Goal: Task Accomplishment & Management: Use online tool/utility

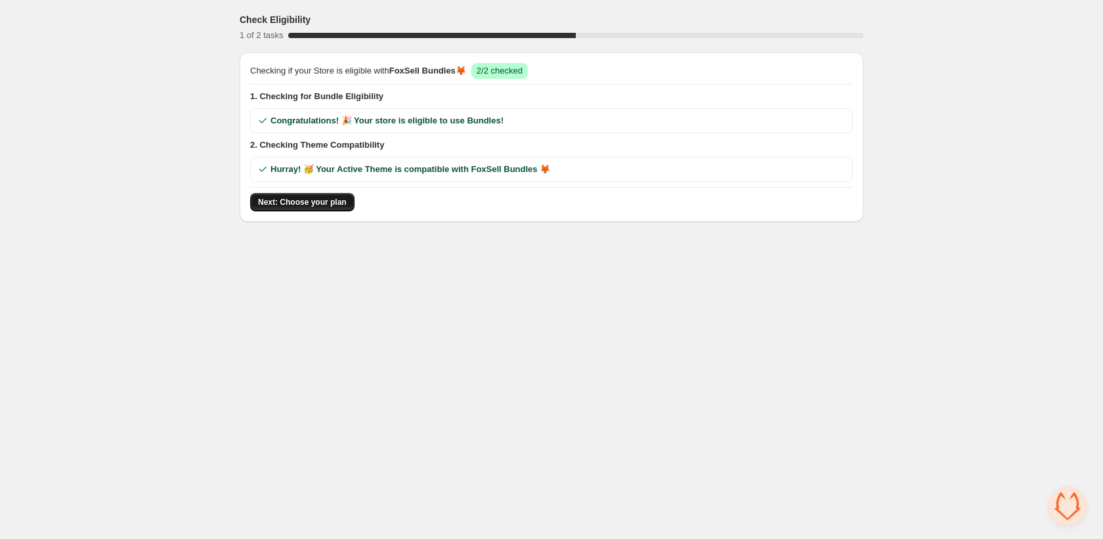
click at [300, 200] on span "Next: Choose your plan" at bounding box center [302, 202] width 89 height 11
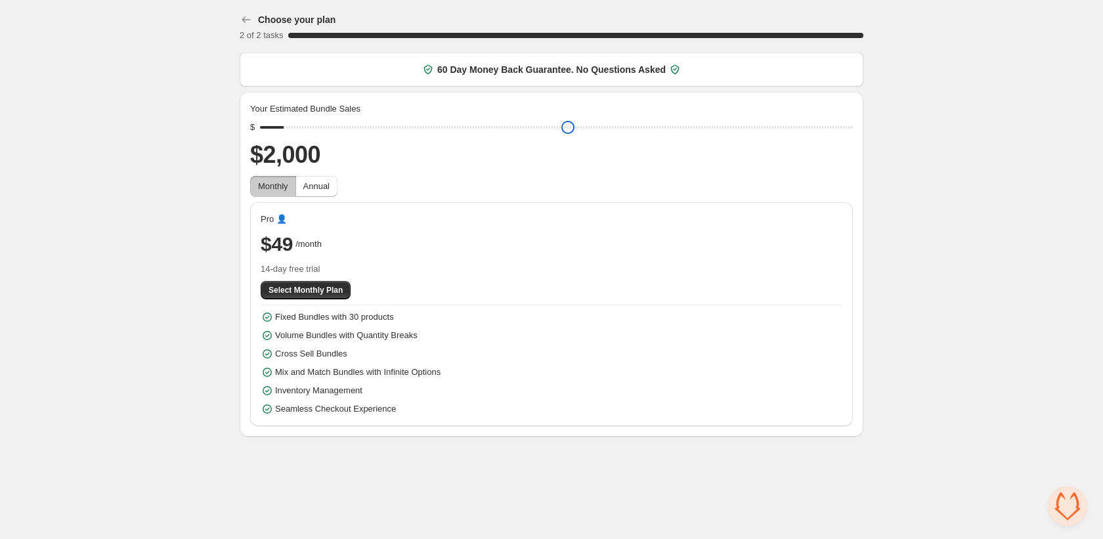
drag, startPoint x: 347, startPoint y: 128, endPoint x: 284, endPoint y: 129, distance: 62.4
click at [284, 129] on input "range" at bounding box center [556, 127] width 593 height 18
drag, startPoint x: 287, startPoint y: 122, endPoint x: 276, endPoint y: 123, distance: 11.2
click at [276, 123] on input "range" at bounding box center [556, 127] width 593 height 18
click at [267, 118] on div "Your Estimated Bundle Sales $ $1,000 Monthly Annual Pro 👤 $49 /month 14-day fre…" at bounding box center [551, 264] width 603 height 324
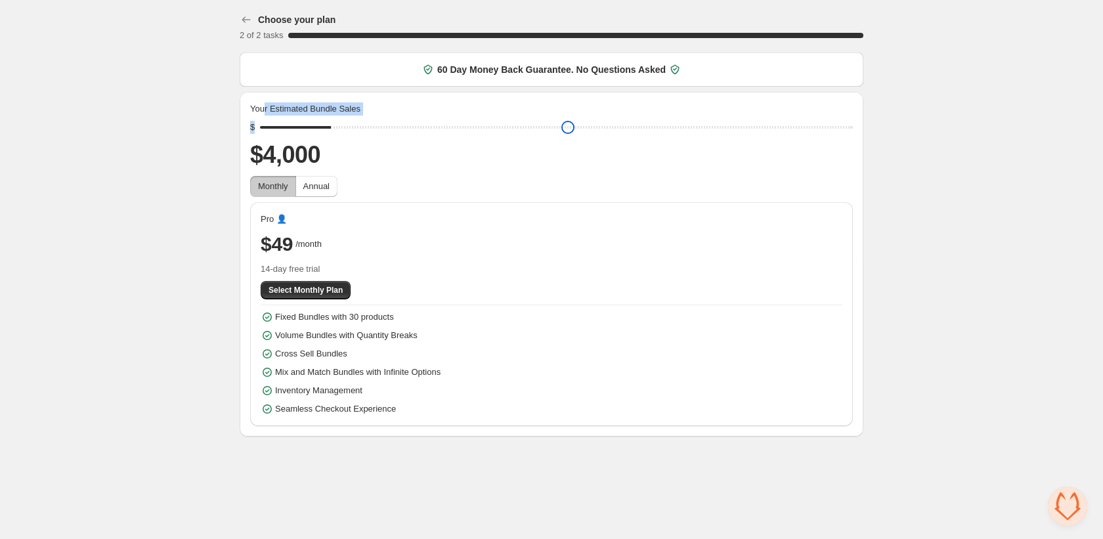
drag, startPoint x: 284, startPoint y: 128, endPoint x: 404, endPoint y: 152, distance: 121.9
type input "****"
click at [338, 127] on input "range" at bounding box center [556, 127] width 593 height 18
click at [422, 167] on h2 "$4,000" at bounding box center [551, 155] width 603 height 32
click at [316, 292] on span "Select Monthly Plan" at bounding box center [306, 290] width 74 height 11
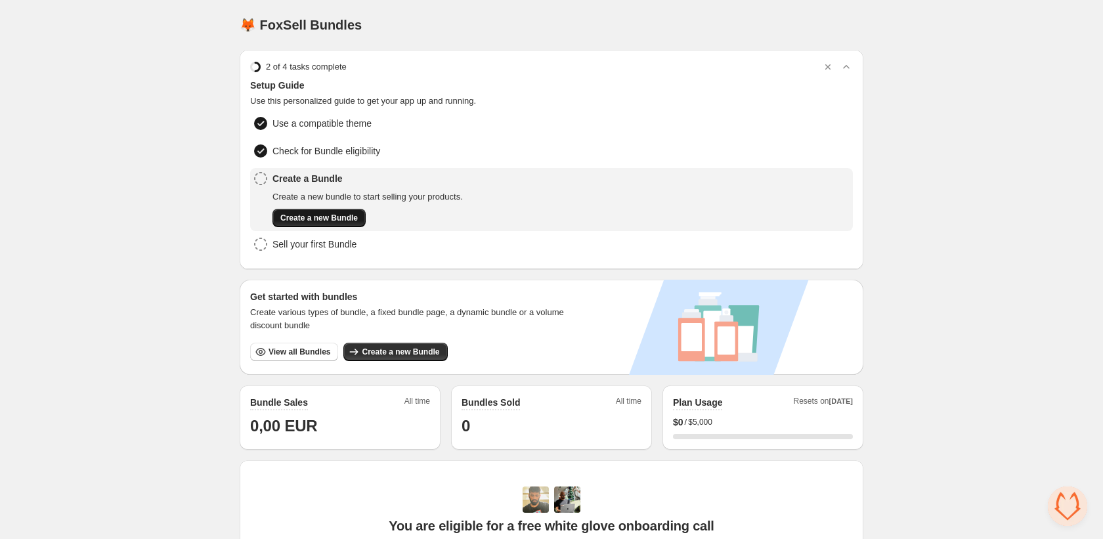
click at [353, 211] on button "Create a new Bundle" at bounding box center [318, 218] width 93 height 18
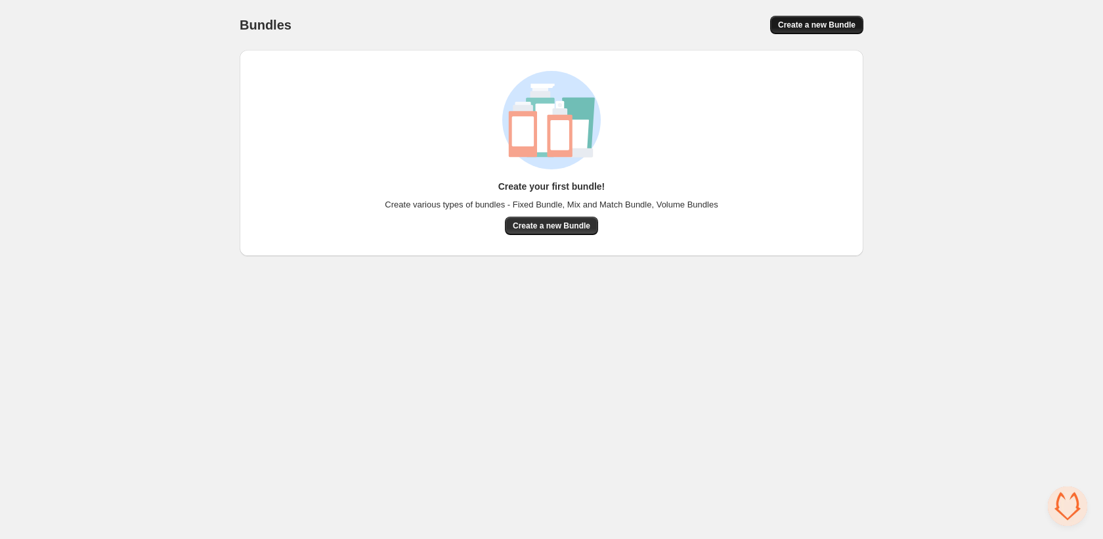
click at [825, 20] on span "Create a new Bundle" at bounding box center [816, 25] width 77 height 11
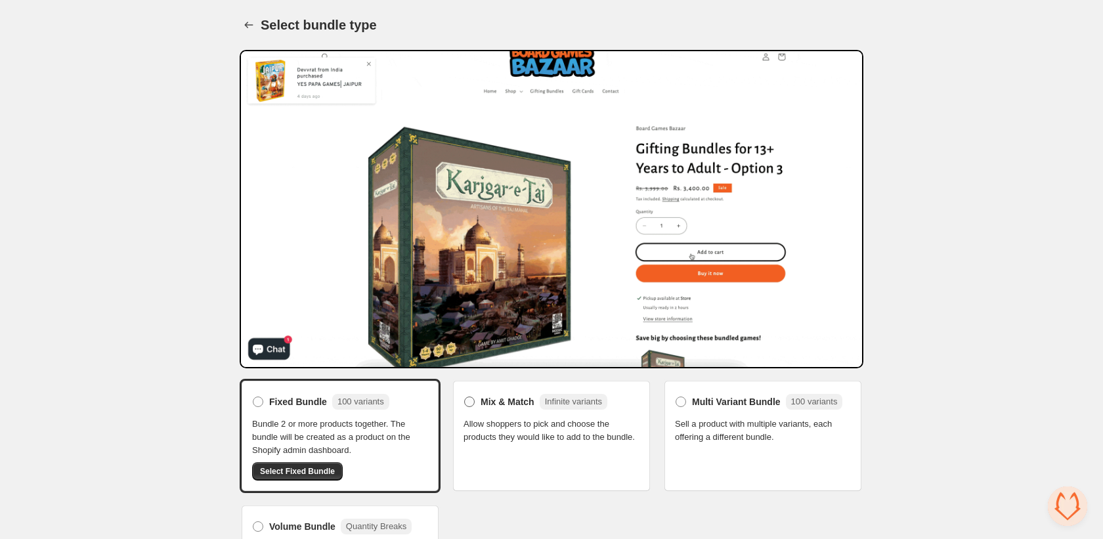
click at [519, 399] on span "Mix & Match" at bounding box center [508, 401] width 54 height 13
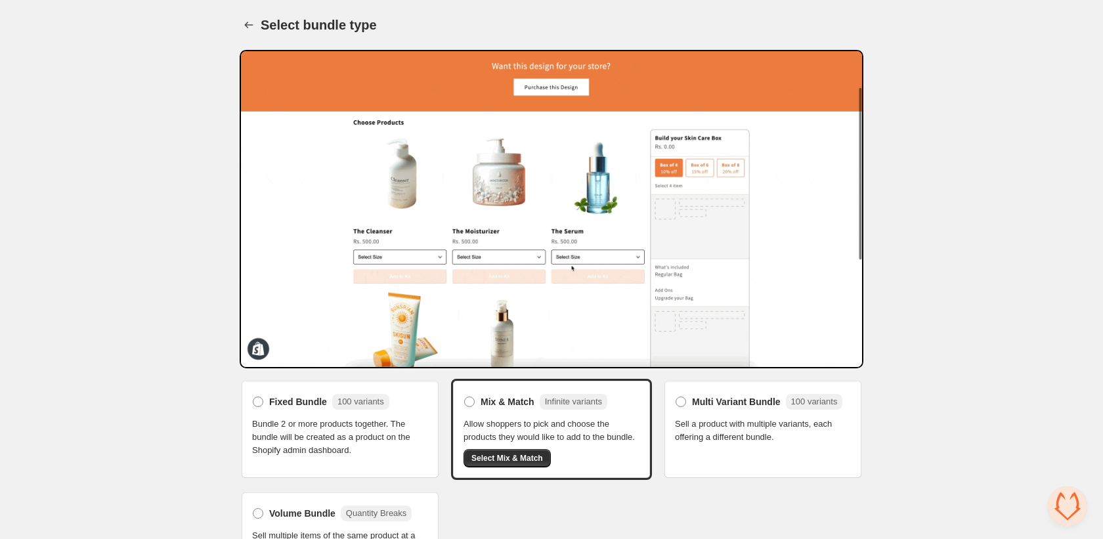
click at [721, 413] on div "Multi Variant Bundle 100 variants Sell a product with multiple variants, each o…" at bounding box center [763, 417] width 176 height 53
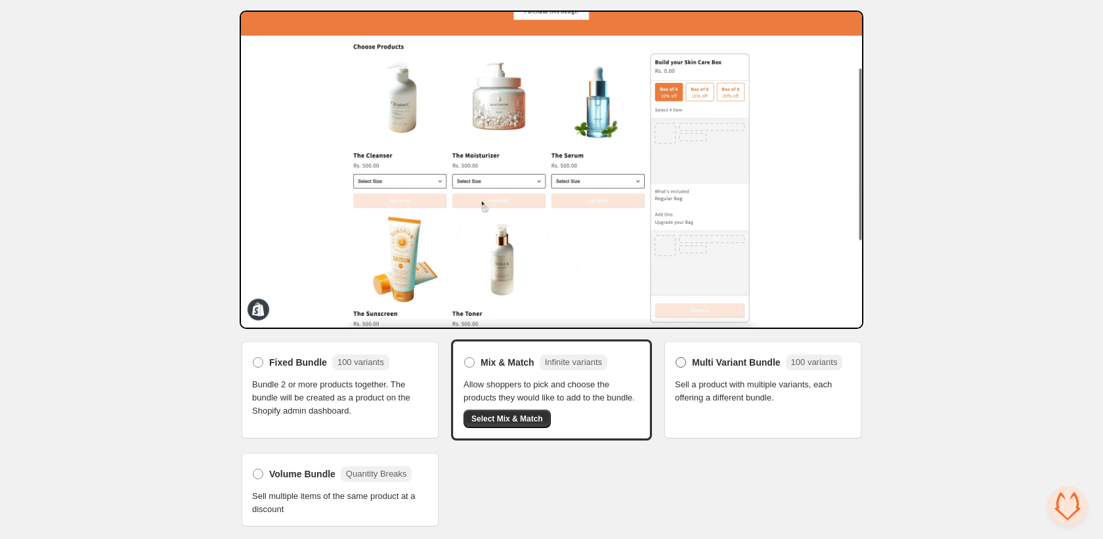
click at [712, 356] on span "Multi Variant Bundle" at bounding box center [736, 362] width 89 height 13
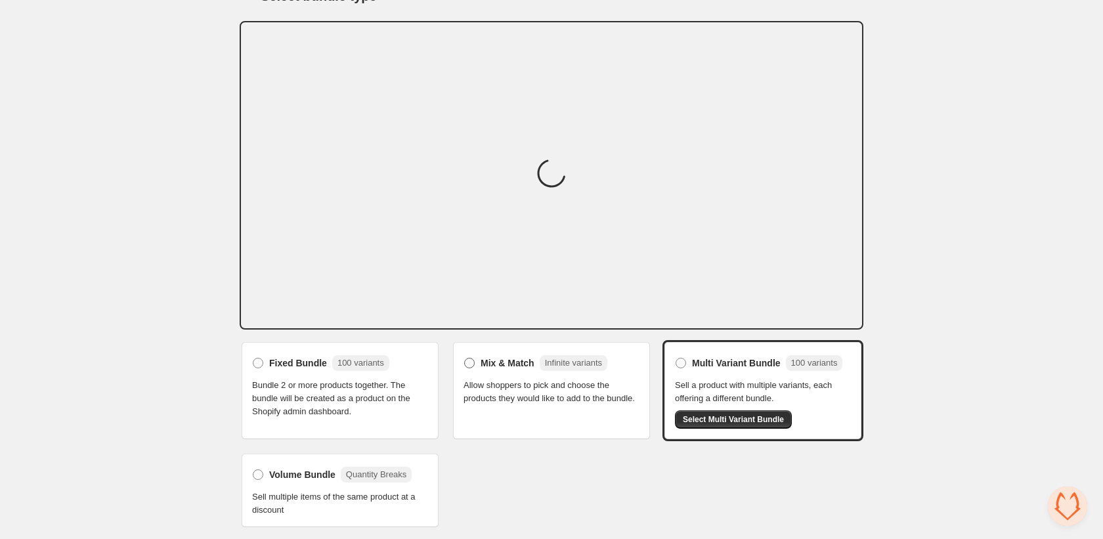
scroll to position [38, 0]
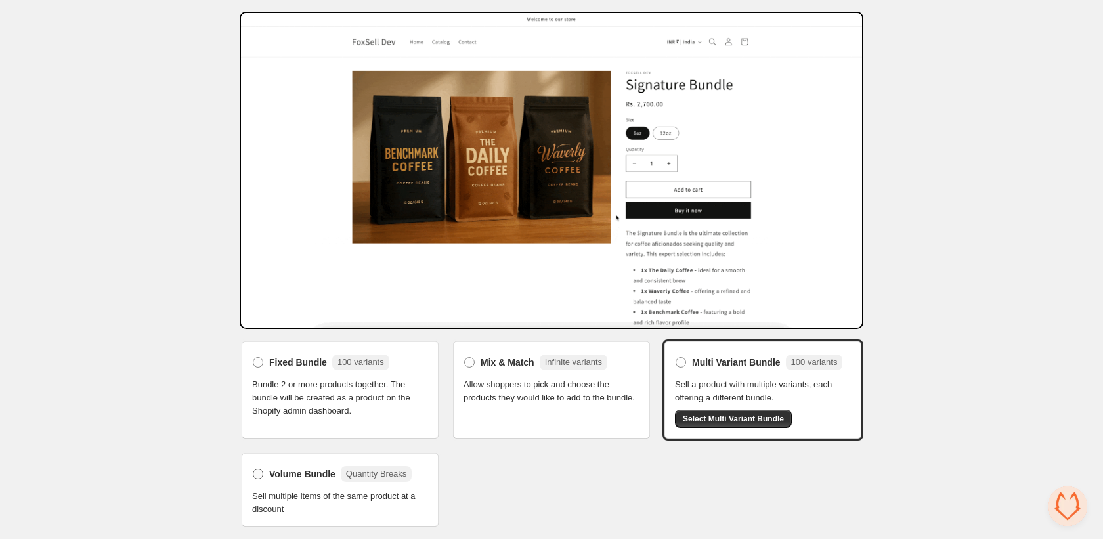
click at [270, 478] on span "Volume Bundle" at bounding box center [302, 473] width 66 height 13
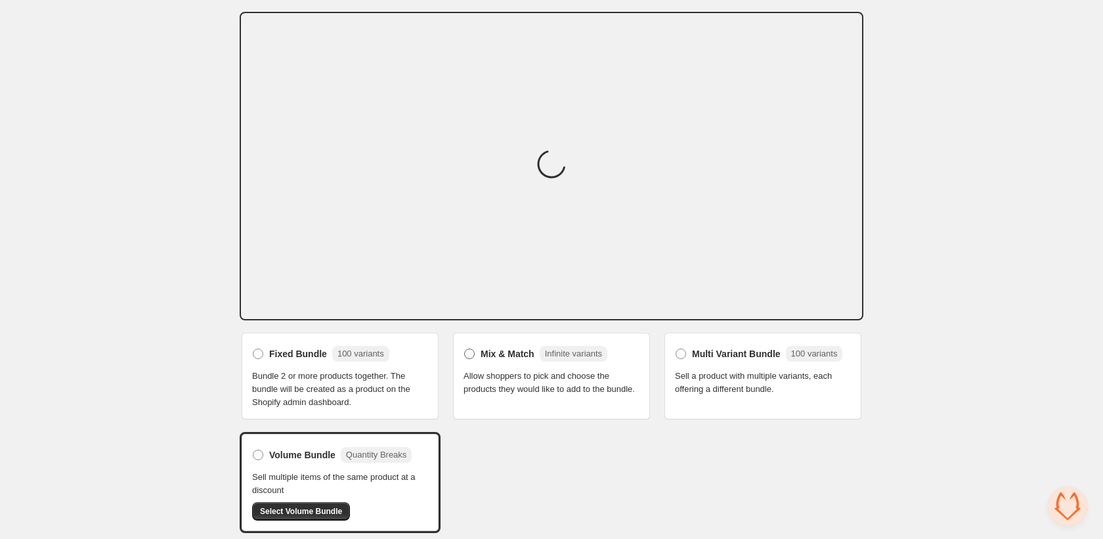
click at [472, 349] on span at bounding box center [469, 354] width 11 height 11
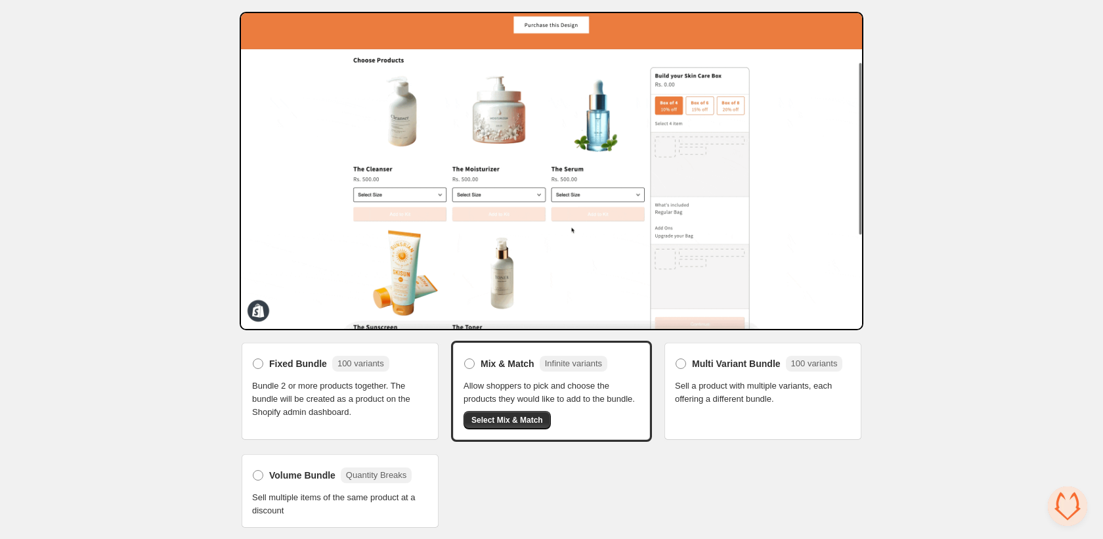
click at [539, 429] on button "Select Mix & Match" at bounding box center [507, 420] width 87 height 18
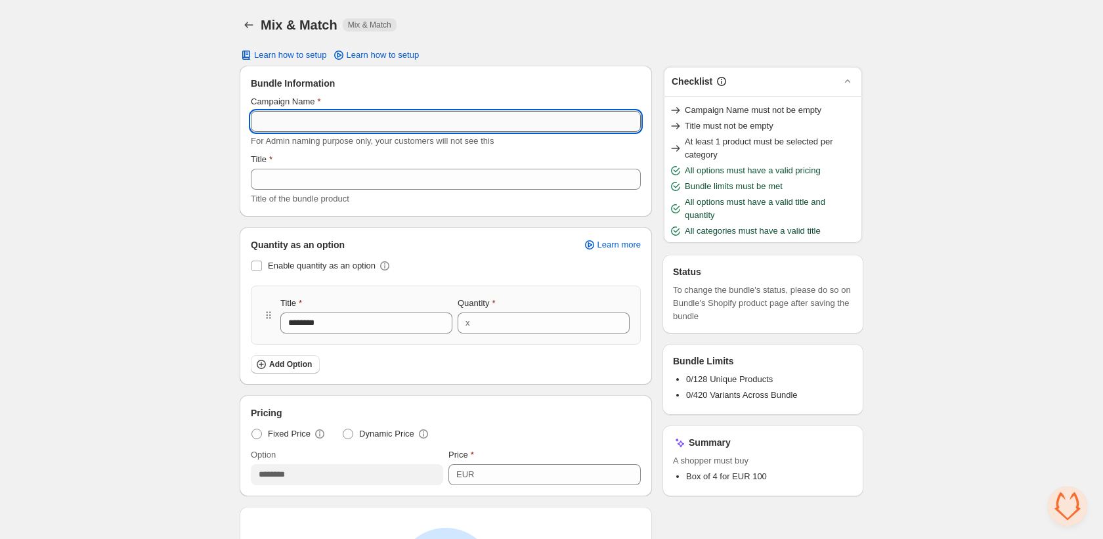
click at [317, 116] on input "Campaign Name" at bounding box center [446, 121] width 390 height 21
type input "****"
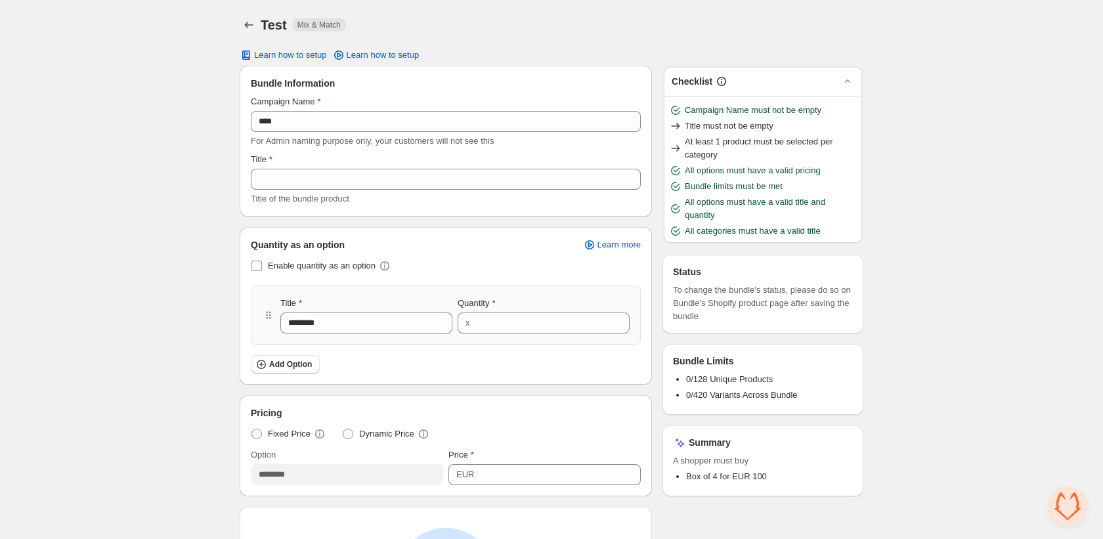
click at [324, 269] on span "Enable quantity as an option" at bounding box center [322, 266] width 108 height 10
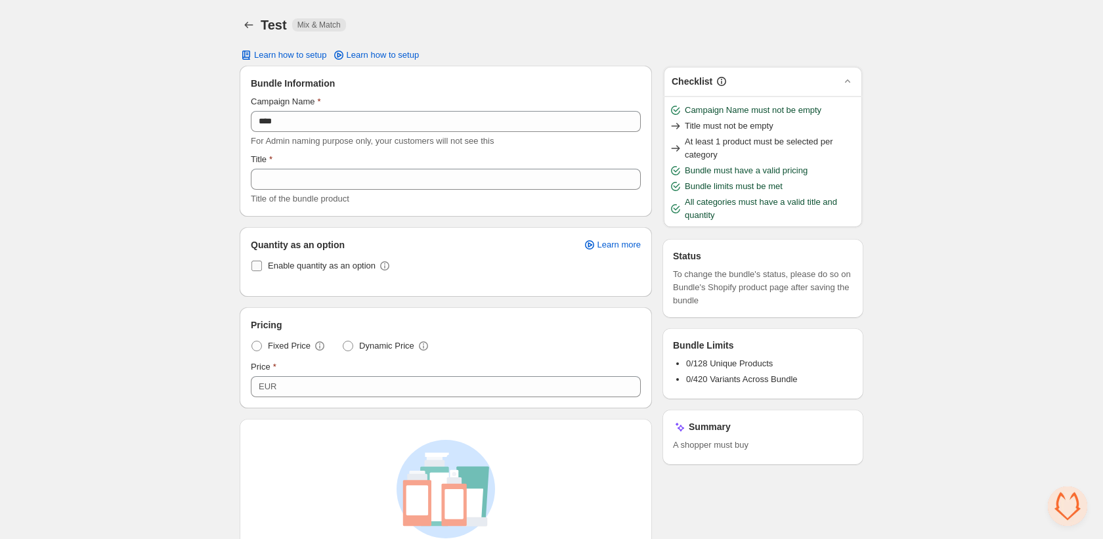
click at [322, 259] on span "Enable quantity as an option" at bounding box center [322, 265] width 108 height 13
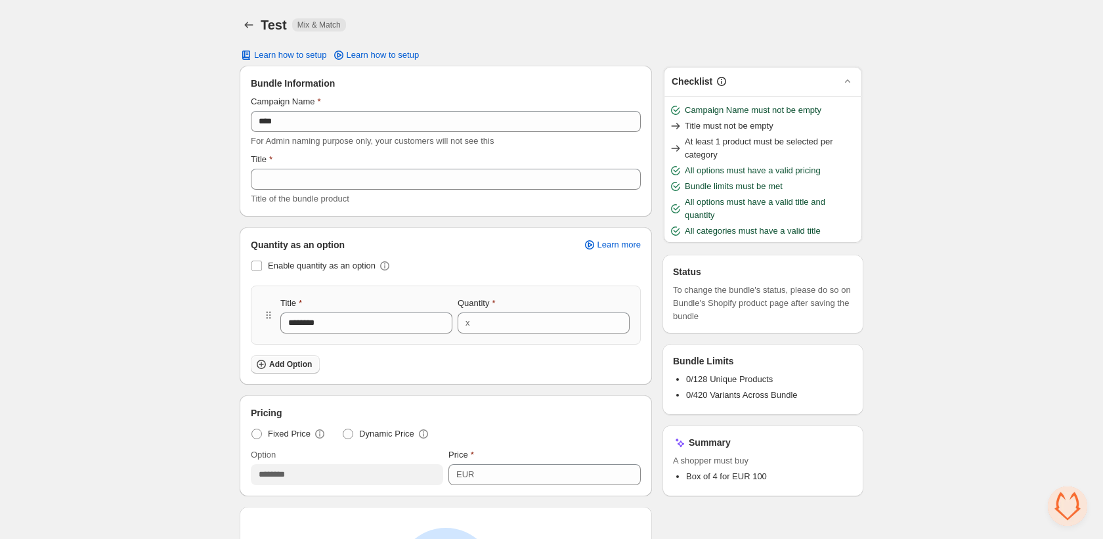
drag, startPoint x: 303, startPoint y: 350, endPoint x: 304, endPoint y: 361, distance: 11.2
click at [303, 351] on div "Enable quantity as an option Title ******** Quantity x * Add Option" at bounding box center [446, 315] width 390 height 117
click at [304, 368] on span "Add Option" at bounding box center [290, 364] width 43 height 11
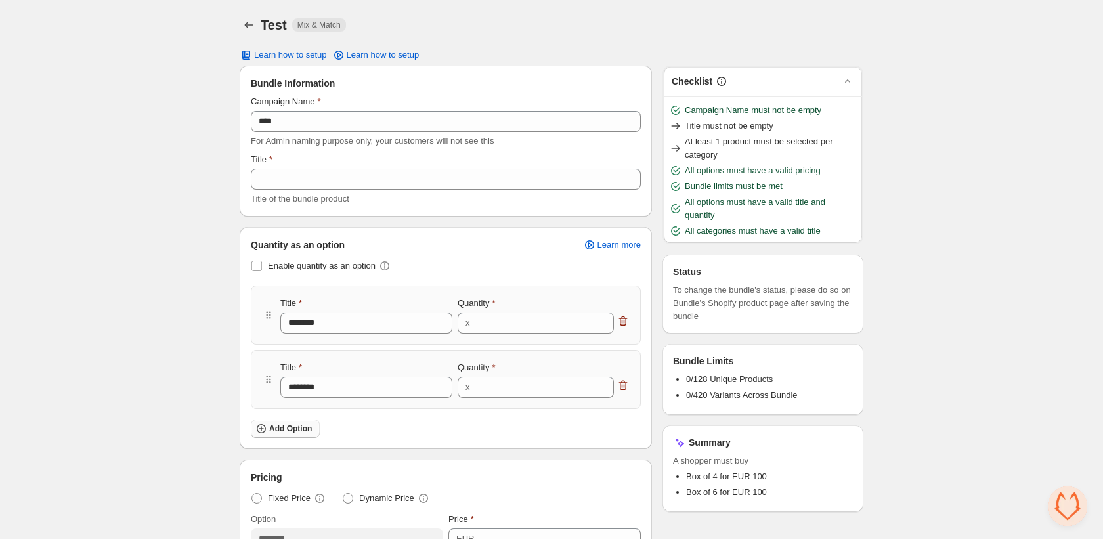
click at [297, 427] on span "Add Option" at bounding box center [290, 428] width 43 height 11
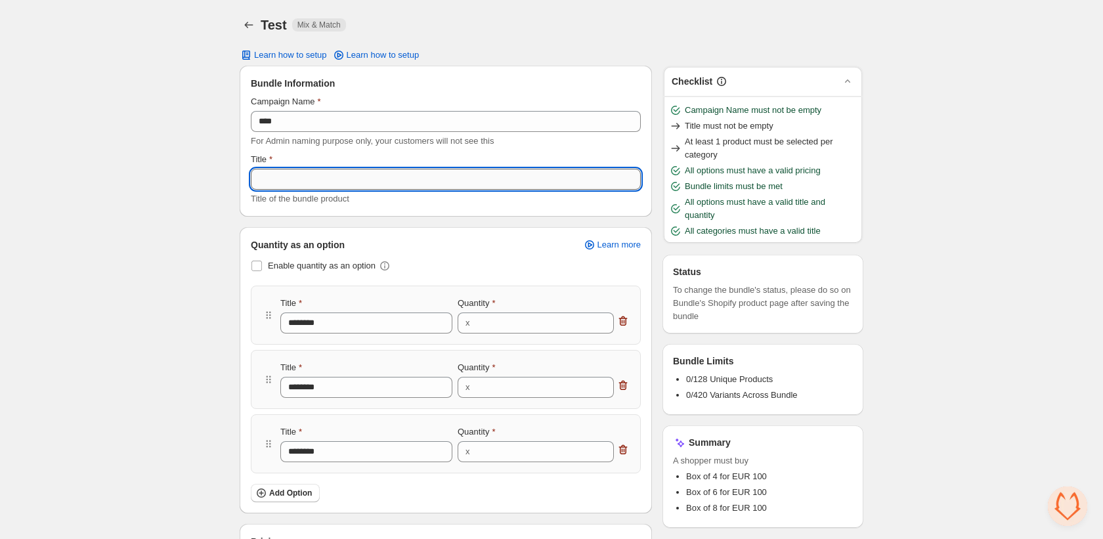
click at [312, 169] on input "Title" at bounding box center [446, 179] width 390 height 21
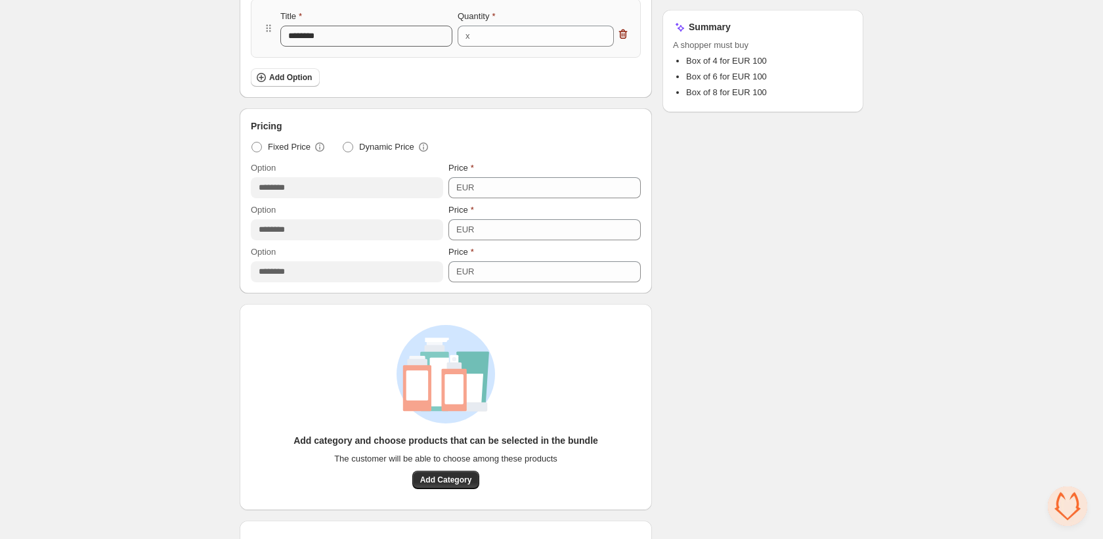
scroll to position [546, 0]
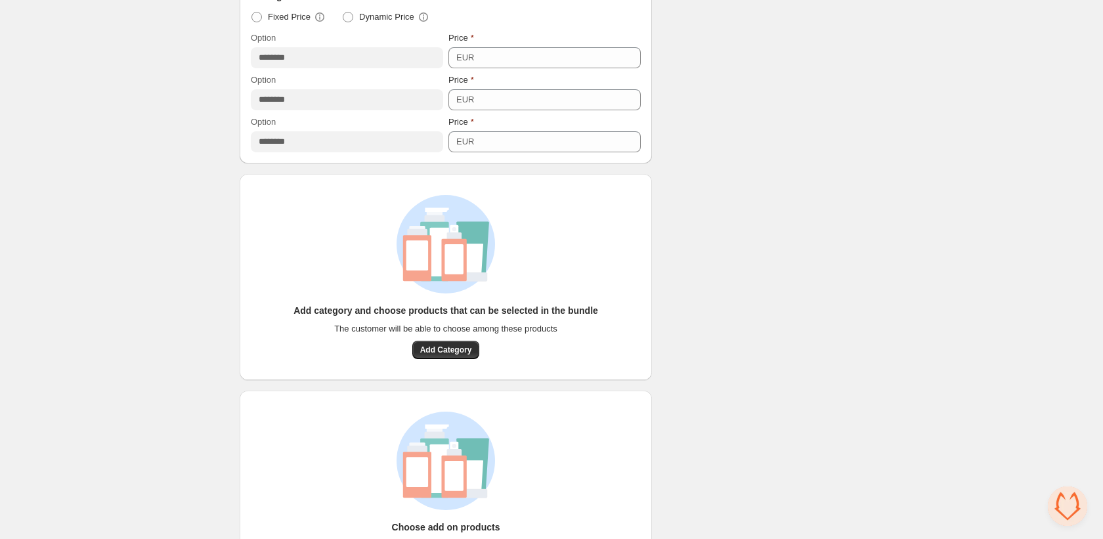
type input "****"
click at [444, 336] on div "Add category and choose products that can be selected in the bundle The custome…" at bounding box center [445, 331] width 305 height 55
click at [439, 356] on button "Add Category" at bounding box center [446, 350] width 68 height 18
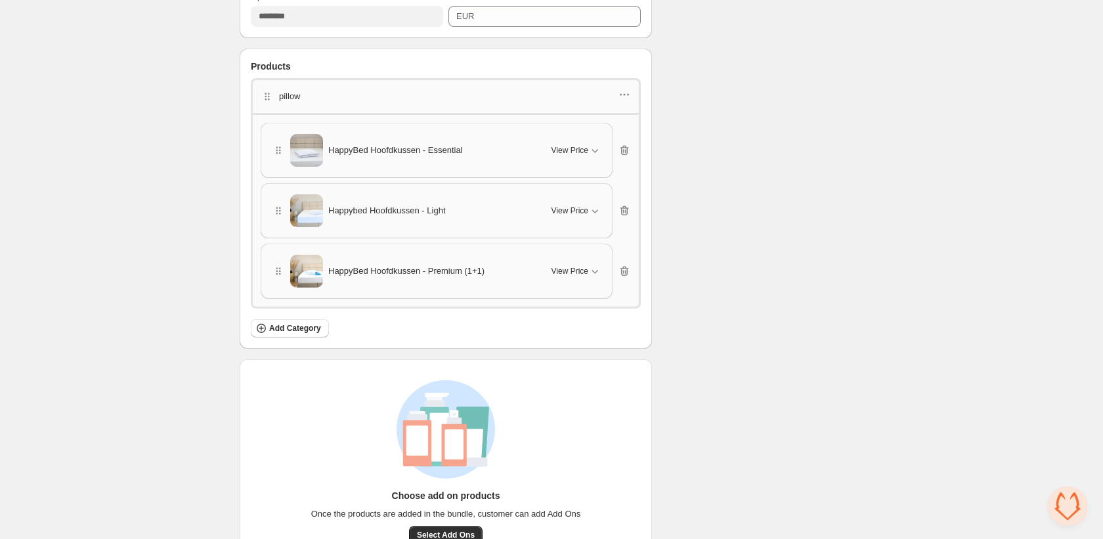
scroll to position [707, 0]
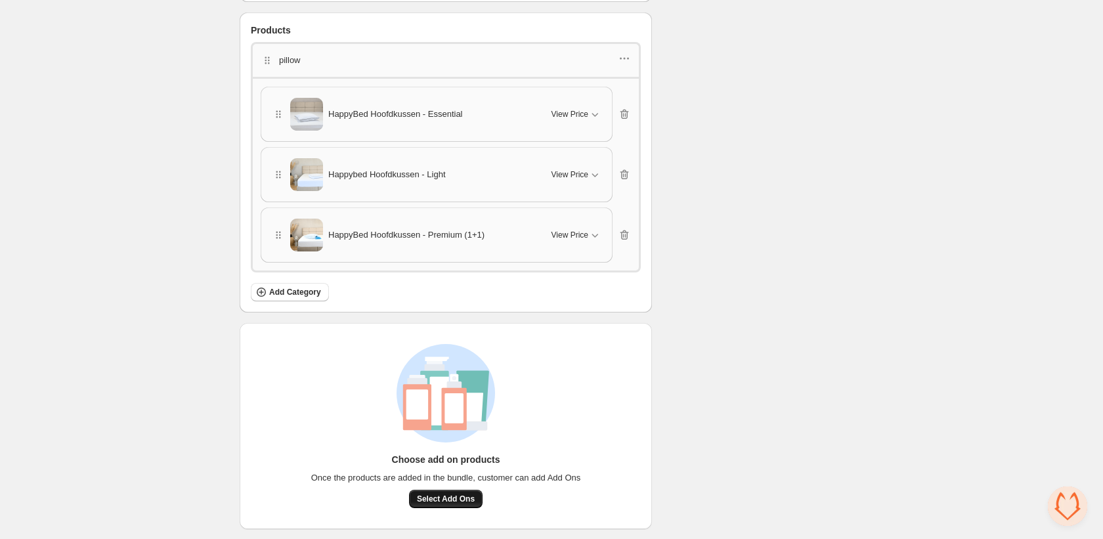
click at [452, 496] on span "Select Add Ons" at bounding box center [446, 499] width 58 height 11
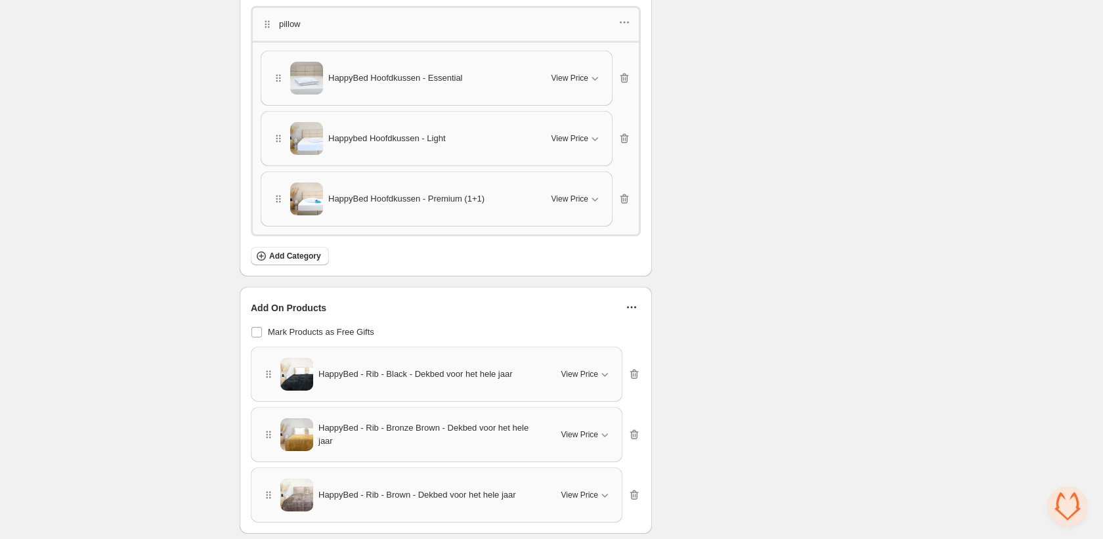
scroll to position [699, 0]
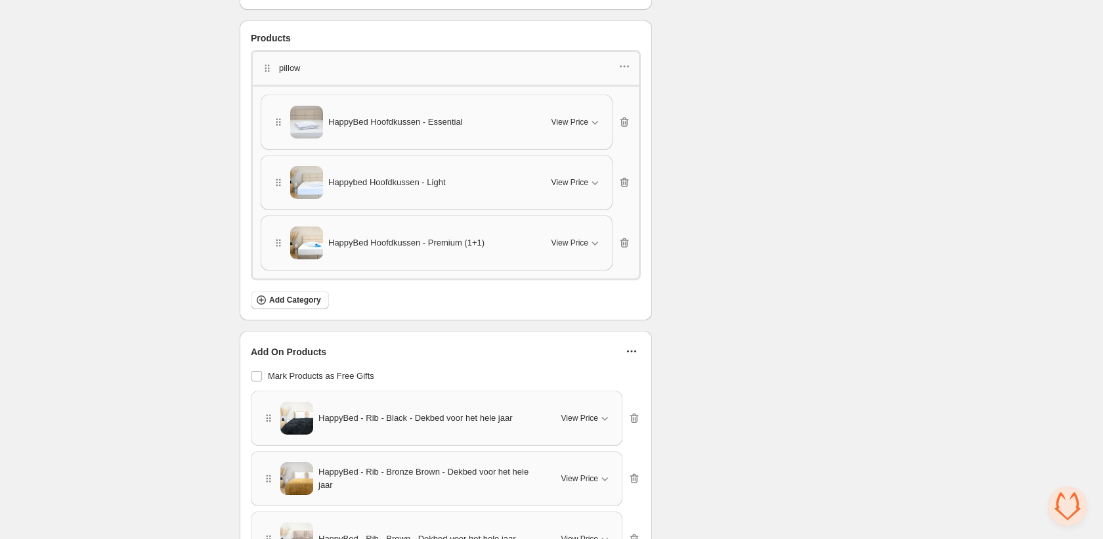
click at [619, 349] on div "Add On Products" at bounding box center [446, 352] width 390 height 20
click at [625, 349] on icon "button" at bounding box center [631, 351] width 13 height 13
click at [585, 328] on div "Bundle Information Campaign Name **** For Admin naming purpose only, your custo…" at bounding box center [446, 57] width 412 height 1383
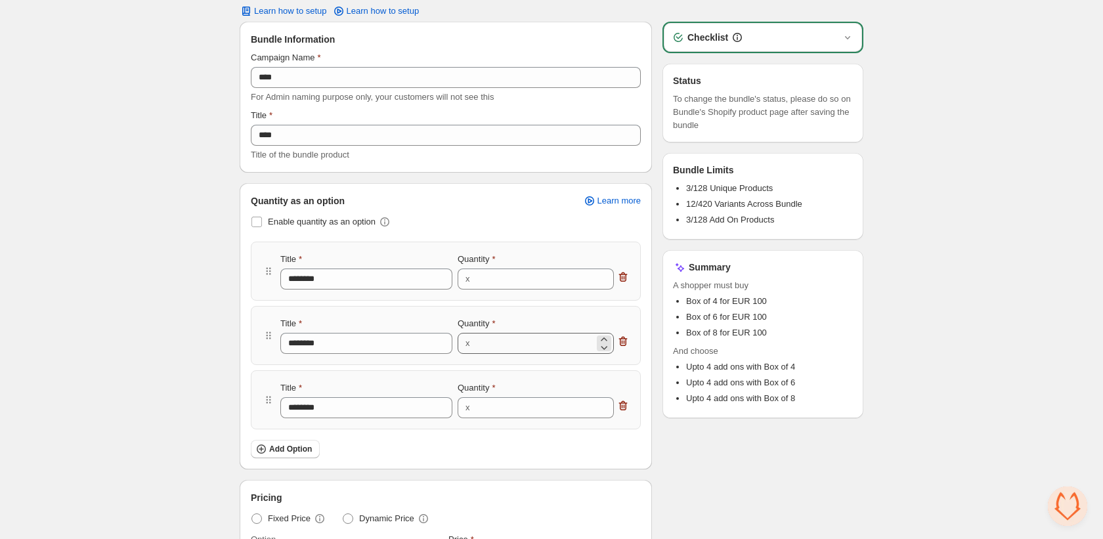
scroll to position [50, 0]
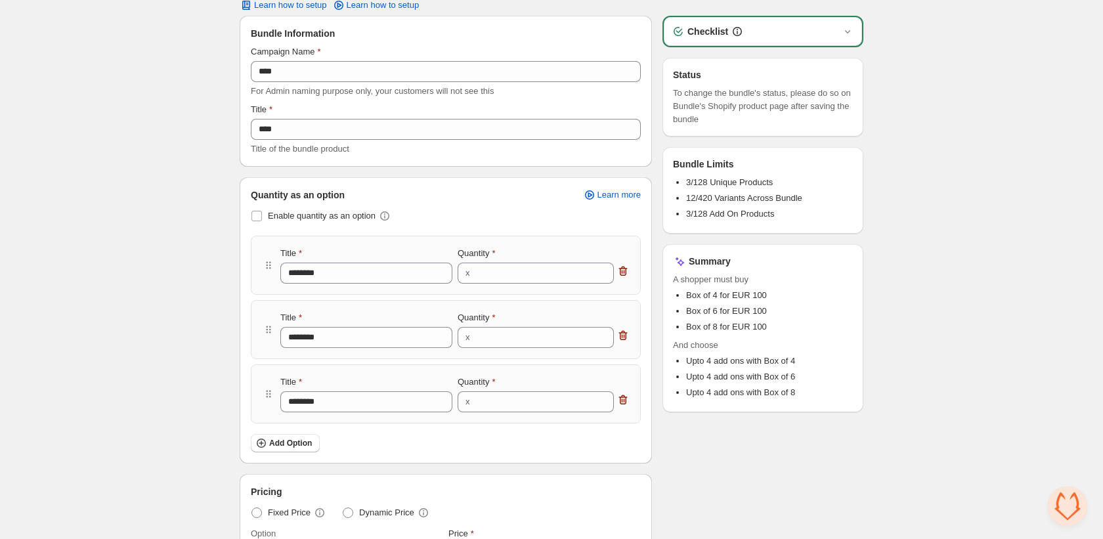
click at [623, 319] on div "Quantity" at bounding box center [544, 317] width 172 height 13
click at [624, 343] on div at bounding box center [622, 337] width 13 height 17
click at [625, 337] on icon "button" at bounding box center [622, 335] width 13 height 13
type input "********"
type input "*"
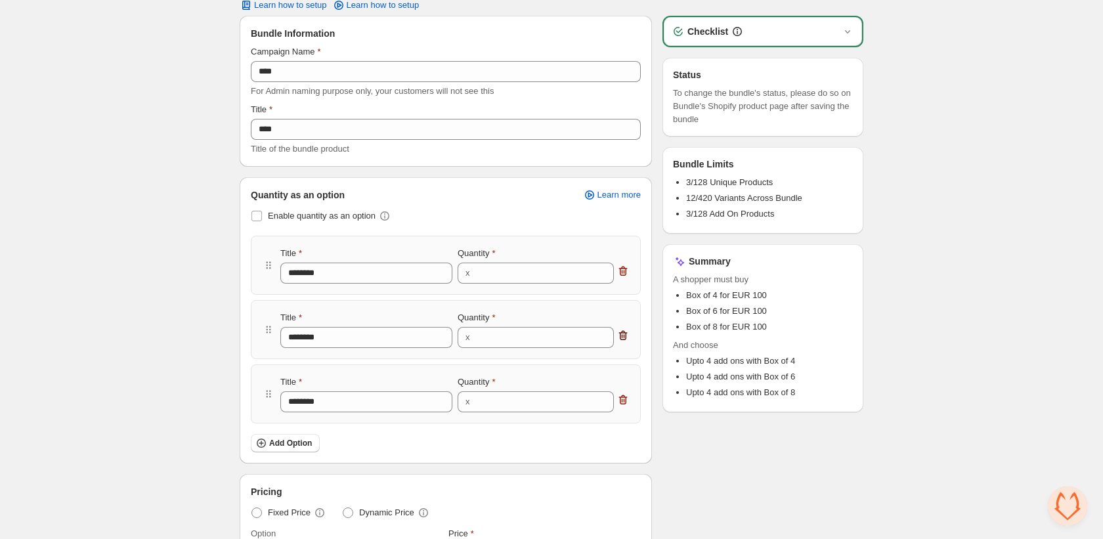
type input "********"
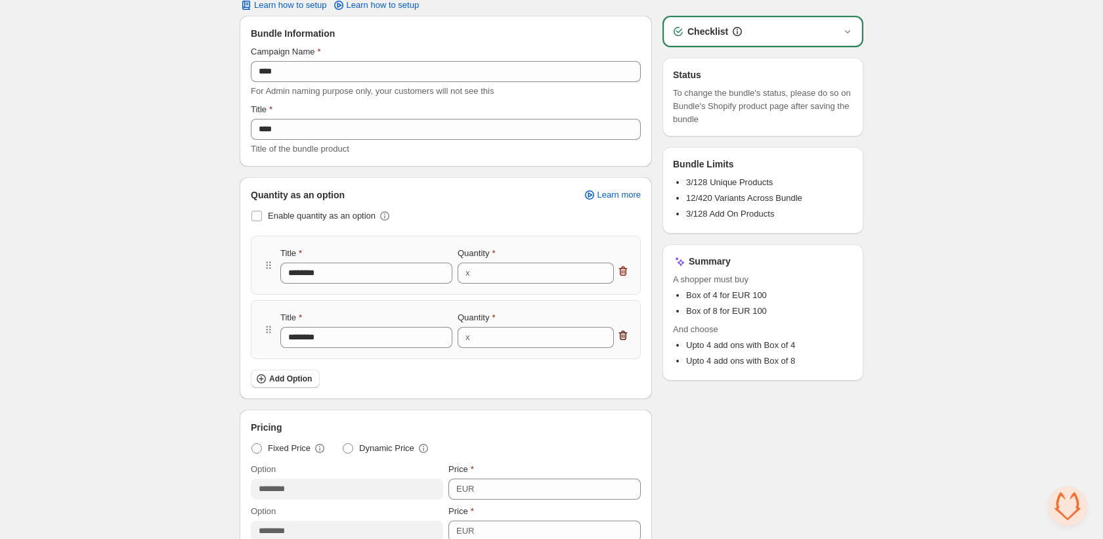
click at [625, 337] on icon "button" at bounding box center [622, 335] width 13 height 13
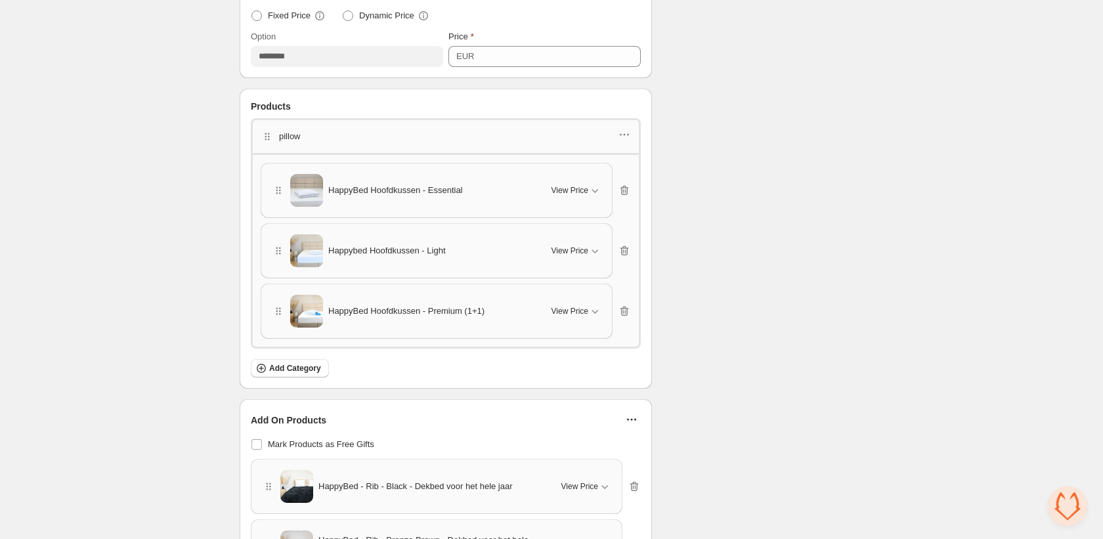
scroll to position [622, 0]
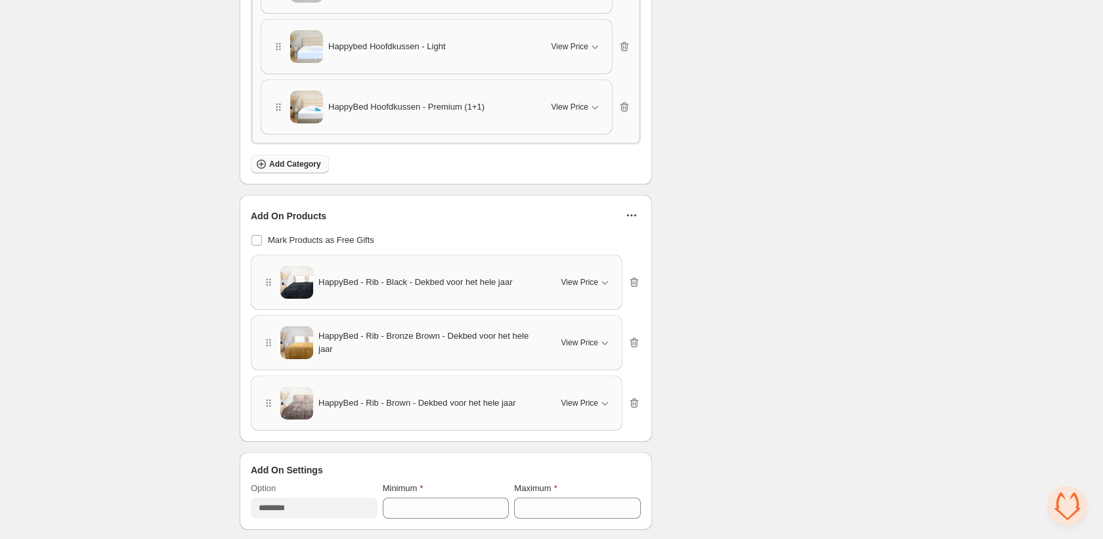
click at [282, 155] on button "Add Category" at bounding box center [290, 164] width 78 height 18
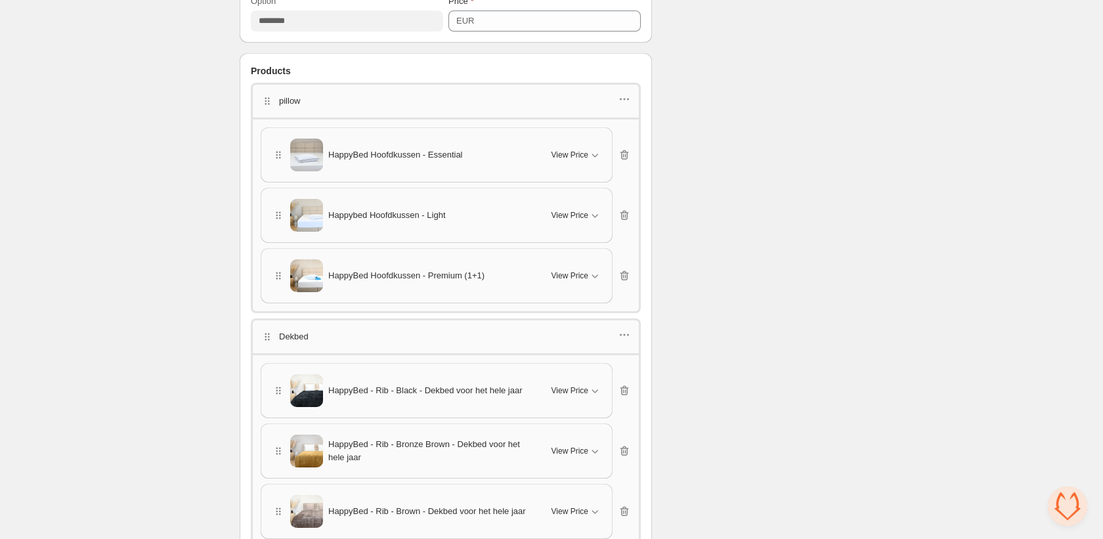
scroll to position [0, 0]
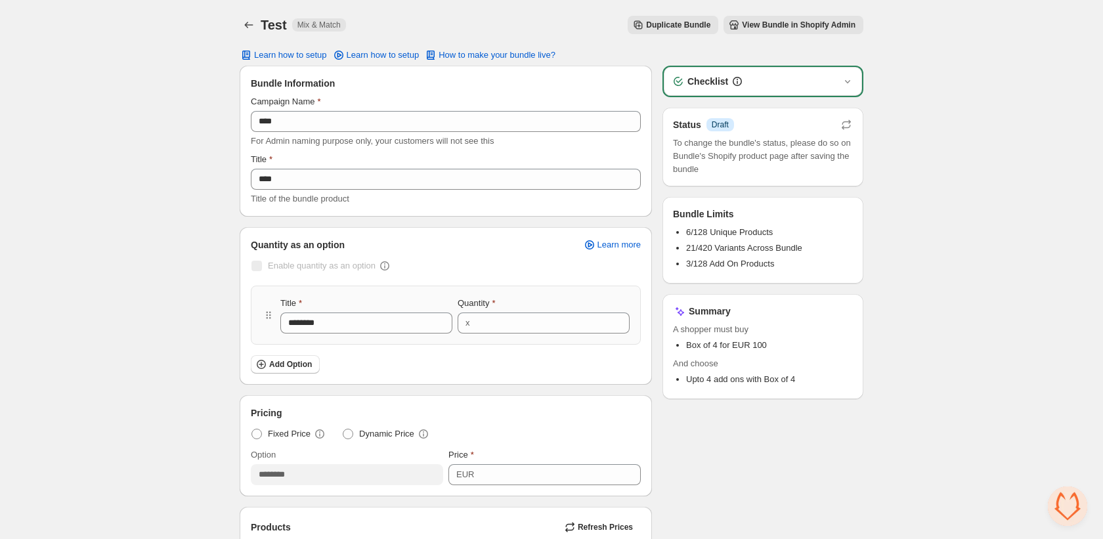
click at [761, 28] on span "View Bundle in Shopify Admin" at bounding box center [799, 25] width 114 height 11
click at [746, 87] on div "Checklist" at bounding box center [763, 81] width 183 height 13
drag, startPoint x: 813, startPoint y: 84, endPoint x: 824, endPoint y: 83, distance: 10.5
click at [813, 84] on div "Checklist" at bounding box center [763, 81] width 183 height 13
click at [854, 82] on div "Checklist" at bounding box center [763, 81] width 198 height 29
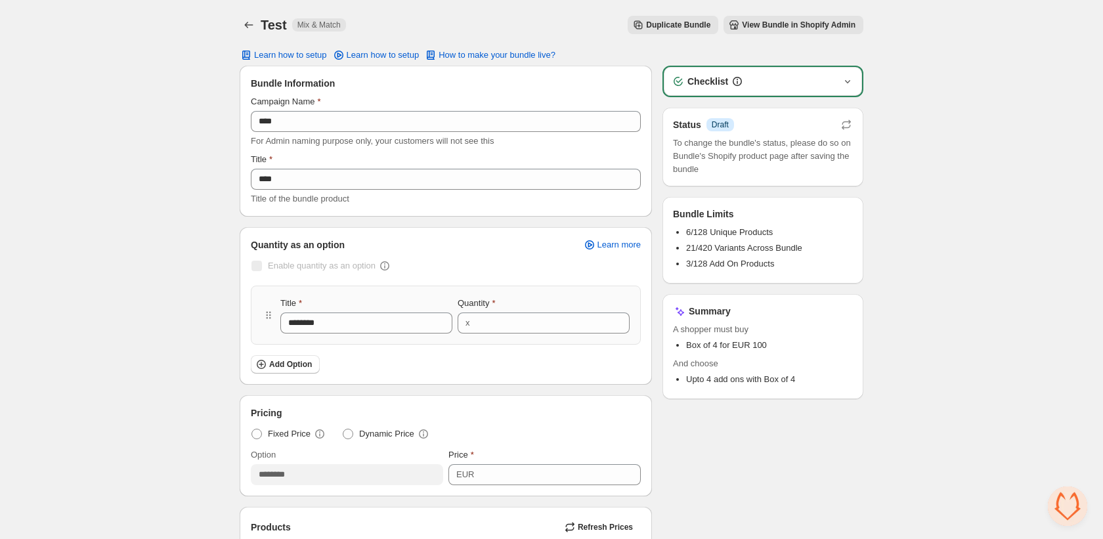
click at [846, 82] on icon "button" at bounding box center [847, 81] width 5 height 3
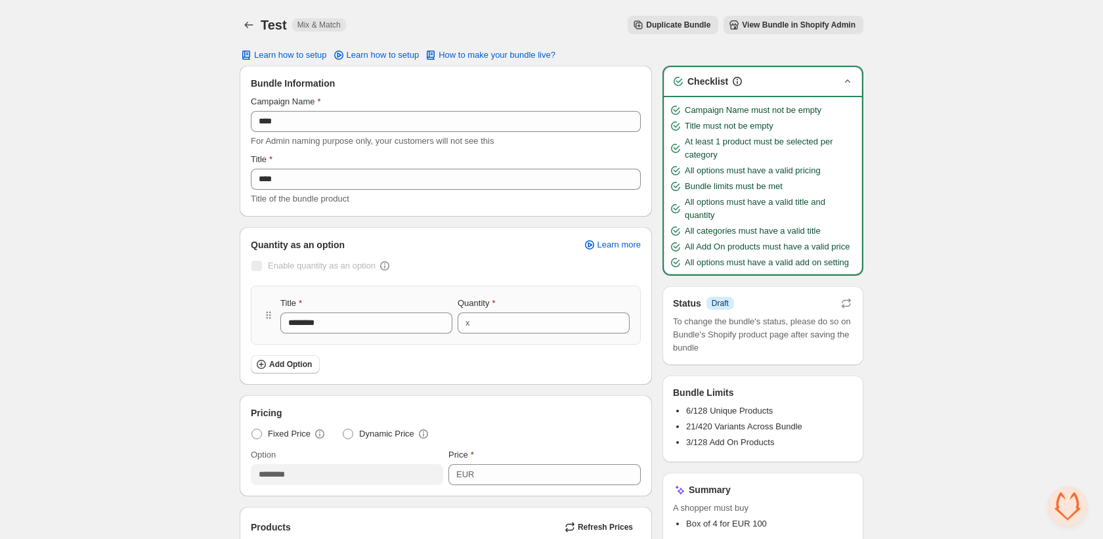
click at [841, 81] on icon "button" at bounding box center [847, 81] width 13 height 13
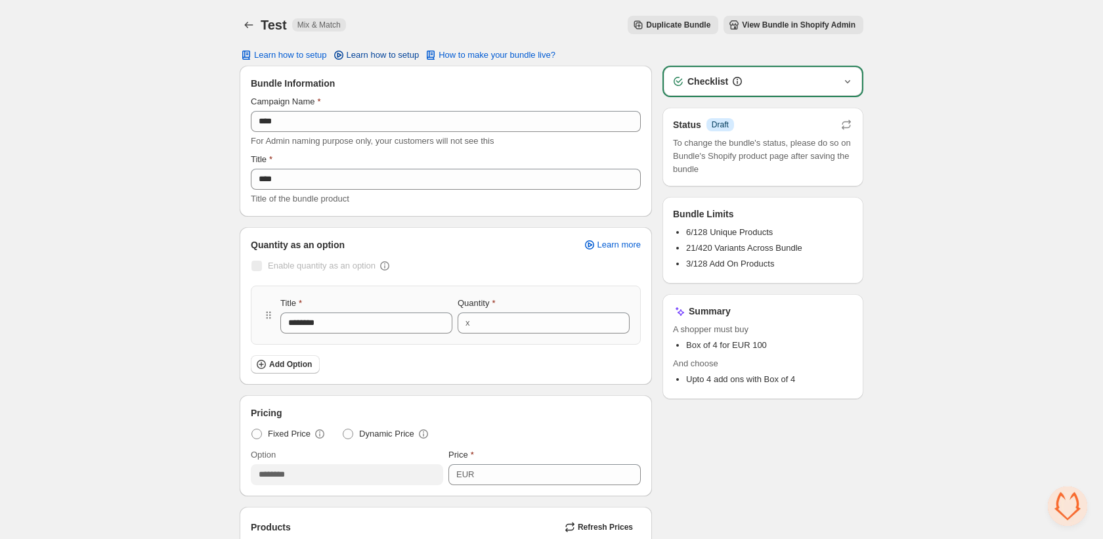
click at [402, 52] on span "Learn how to setup" at bounding box center [383, 55] width 73 height 11
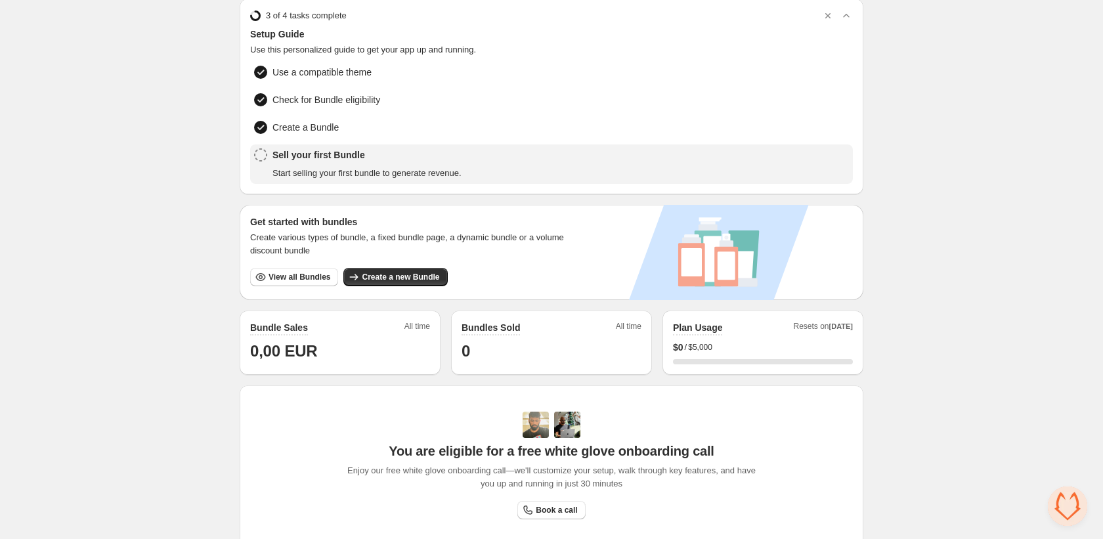
scroll to position [305, 0]
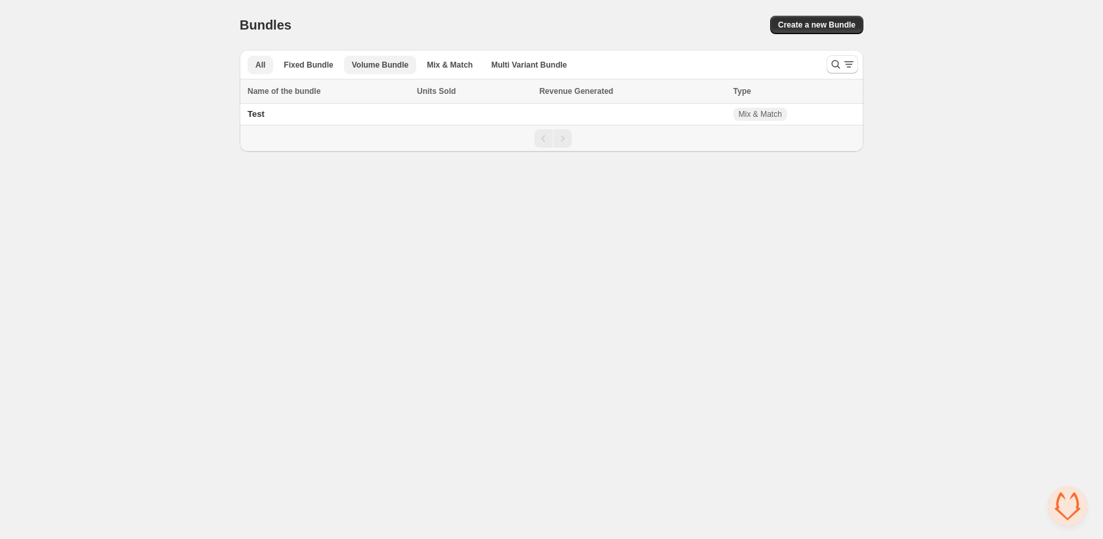
click at [399, 68] on span "Volume Bundle" at bounding box center [380, 65] width 56 height 11
click at [450, 57] on button "Mix & Match" at bounding box center [450, 65] width 62 height 18
click at [587, 114] on td at bounding box center [632, 115] width 194 height 22
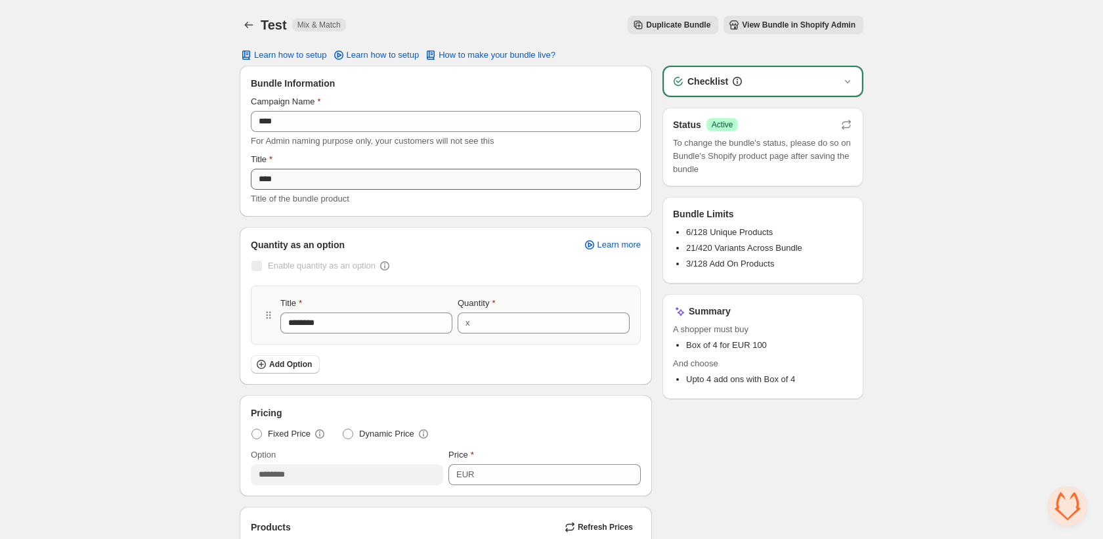
scroll to position [881, 0]
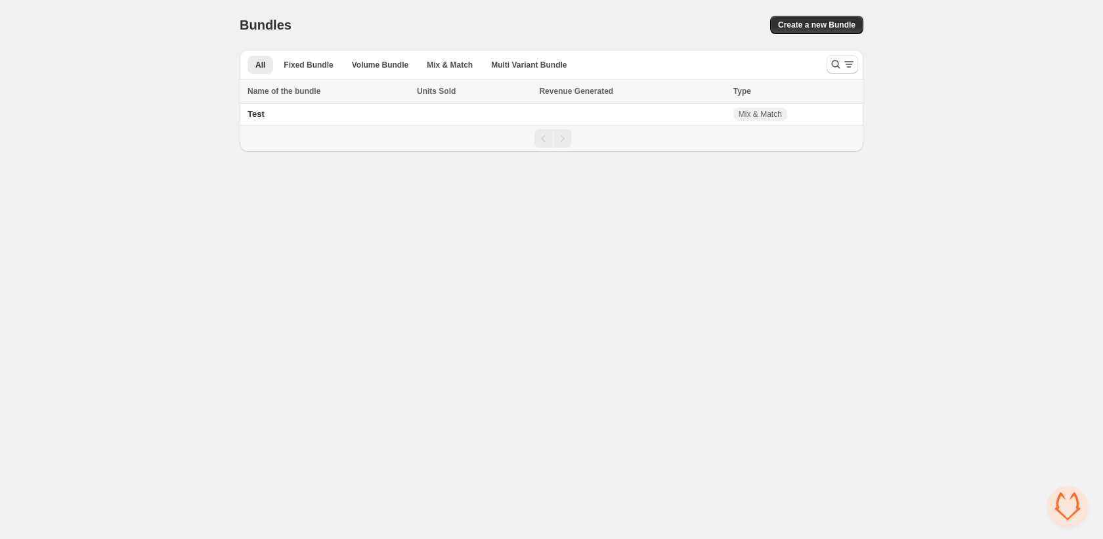
click at [450, 75] on div "All Fixed Bundle Volume Bundle Mix & Match Multi Variant Bundle More views All …" at bounding box center [528, 64] width 576 height 29
click at [456, 69] on span "Mix & Match" at bounding box center [450, 65] width 46 height 11
click at [326, 113] on td "Test" at bounding box center [326, 115] width 173 height 22
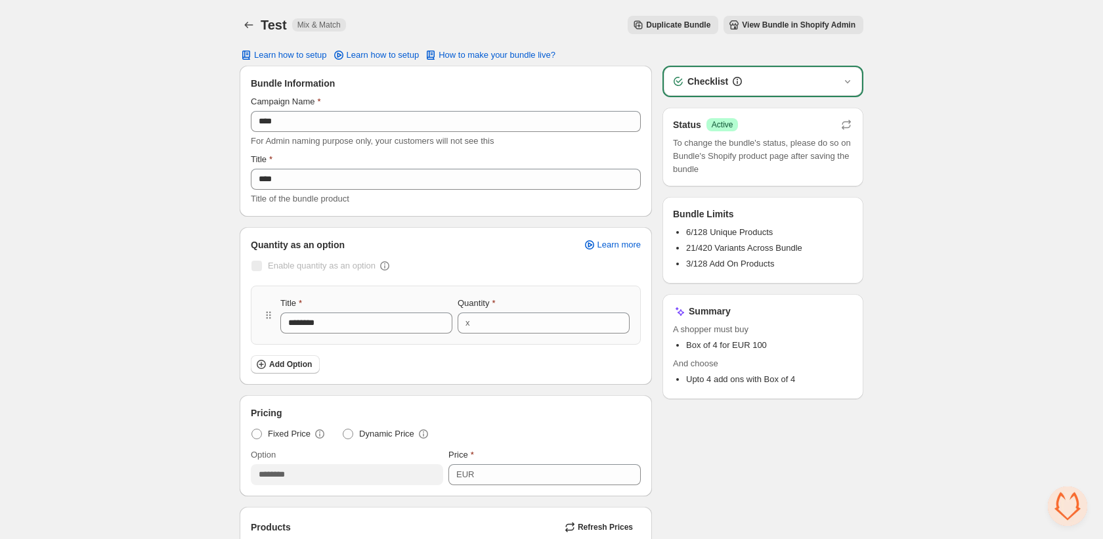
click at [857, 74] on div "Checklist" at bounding box center [763, 81] width 198 height 29
click at [848, 81] on icon "button" at bounding box center [847, 81] width 5 height 3
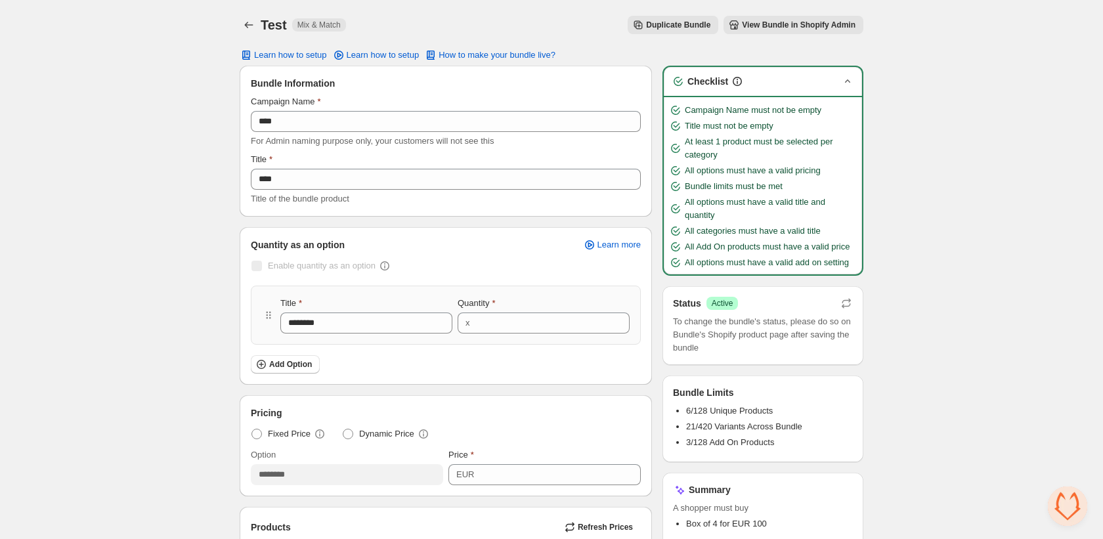
click at [851, 82] on icon "button" at bounding box center [847, 81] width 13 height 13
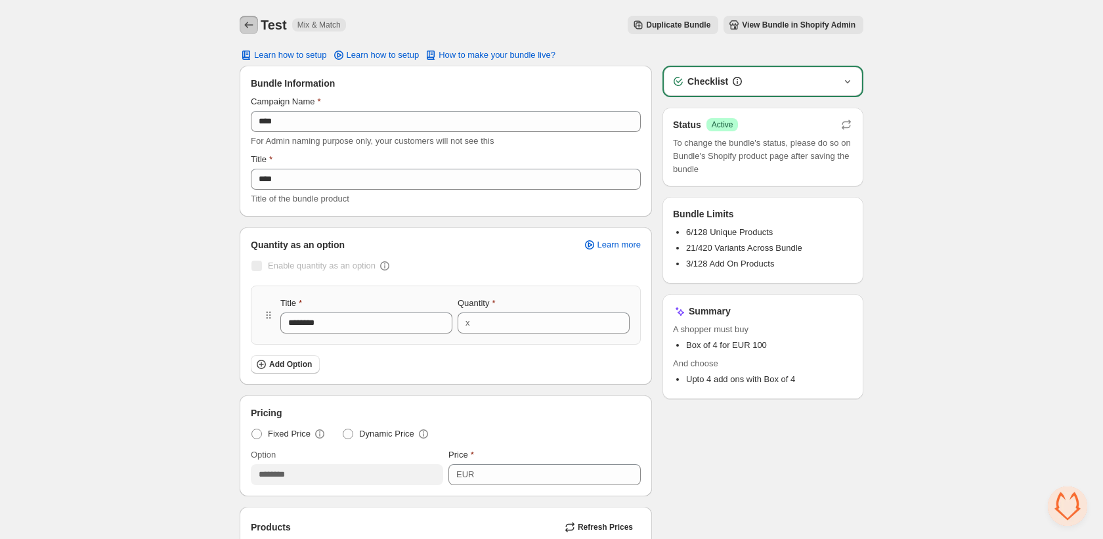
click at [246, 27] on icon "Back" at bounding box center [248, 24] width 13 height 13
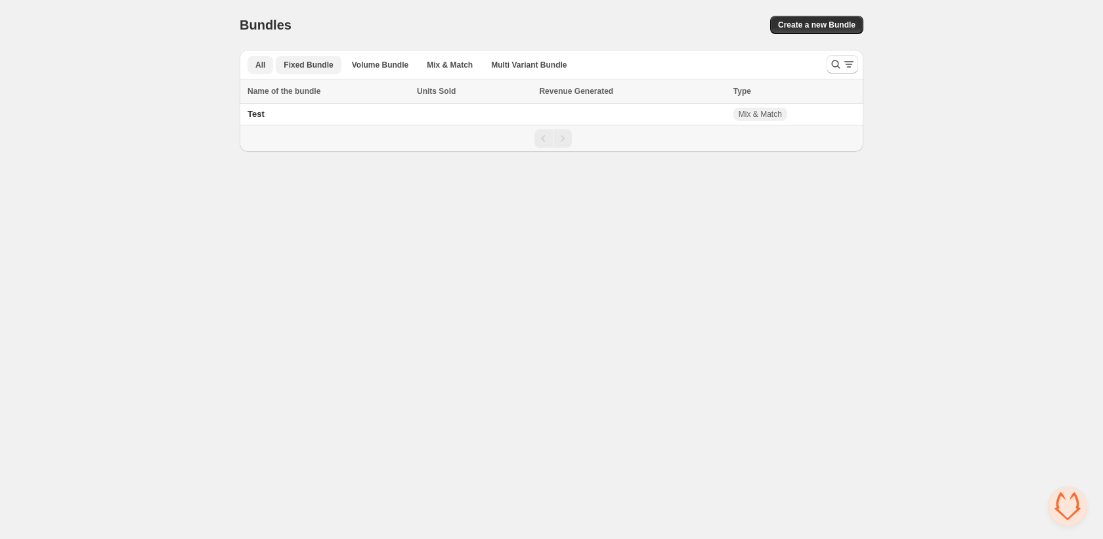
click at [314, 62] on span "Fixed Bundle" at bounding box center [308, 65] width 49 height 11
click at [375, 68] on span "Volume Bundle" at bounding box center [380, 65] width 56 height 11
click at [435, 55] on li "Mix & Match" at bounding box center [450, 64] width 62 height 18
click at [441, 62] on span "Mix & Match" at bounding box center [450, 65] width 46 height 11
click at [533, 58] on button "Multi Variant Bundle" at bounding box center [528, 65] width 91 height 18
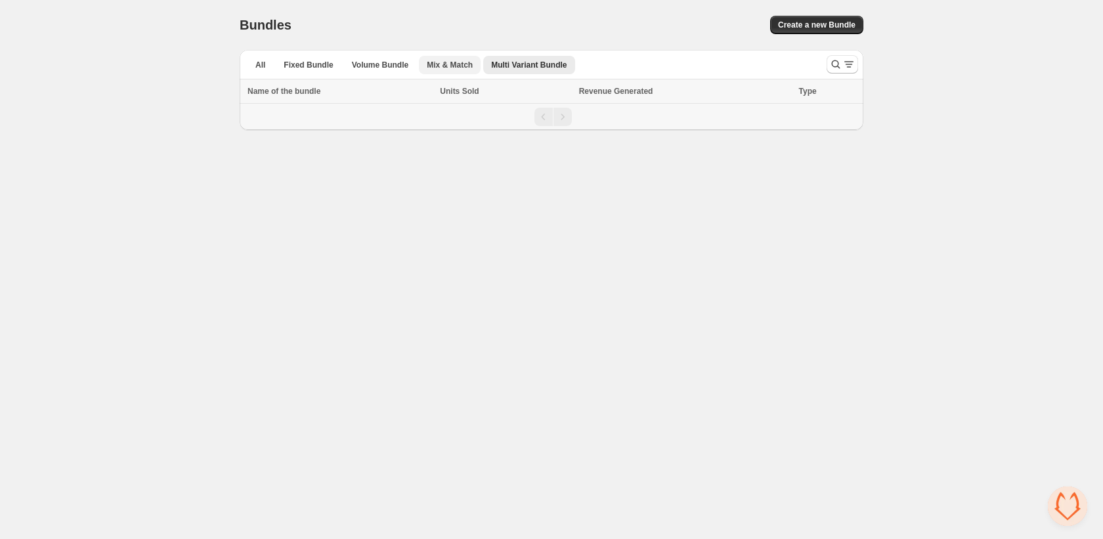
click at [444, 60] on span "Mix & Match" at bounding box center [450, 65] width 46 height 11
click at [830, 23] on span "Create a new Bundle" at bounding box center [816, 25] width 77 height 11
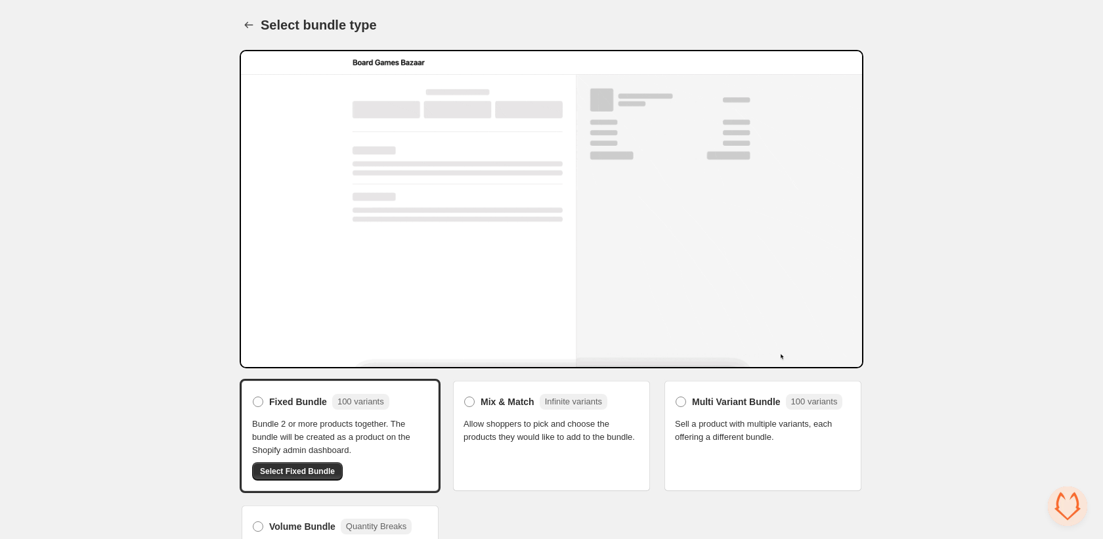
click at [512, 418] on span "Allow shoppers to pick and choose the products they would like to add to the bu…" at bounding box center [552, 431] width 176 height 26
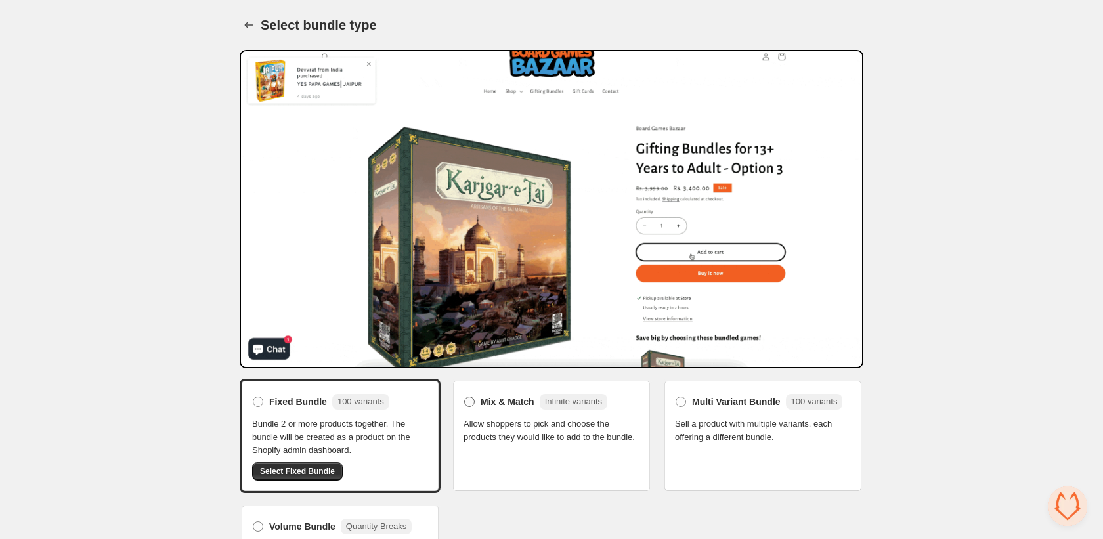
click at [502, 402] on span "Mix & Match" at bounding box center [508, 401] width 54 height 13
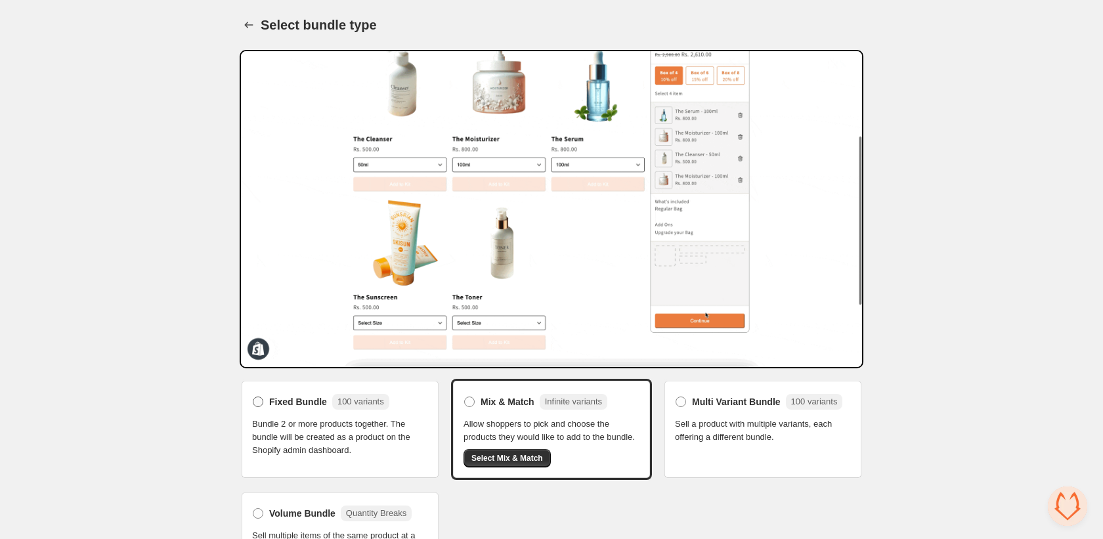
click at [307, 402] on span "Fixed Bundle" at bounding box center [298, 401] width 58 height 13
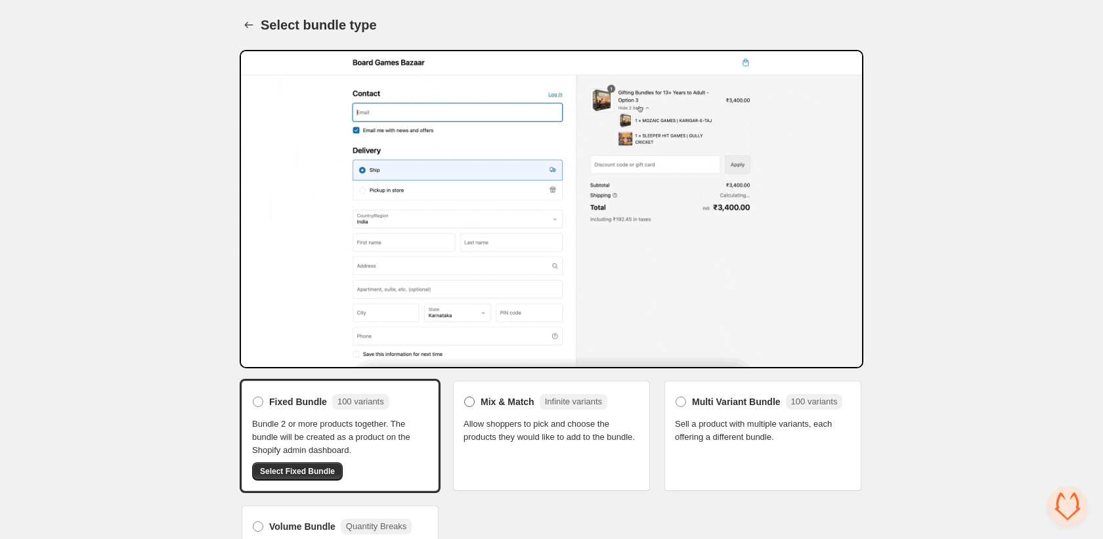
click at [511, 395] on span "Mix & Match" at bounding box center [508, 401] width 54 height 13
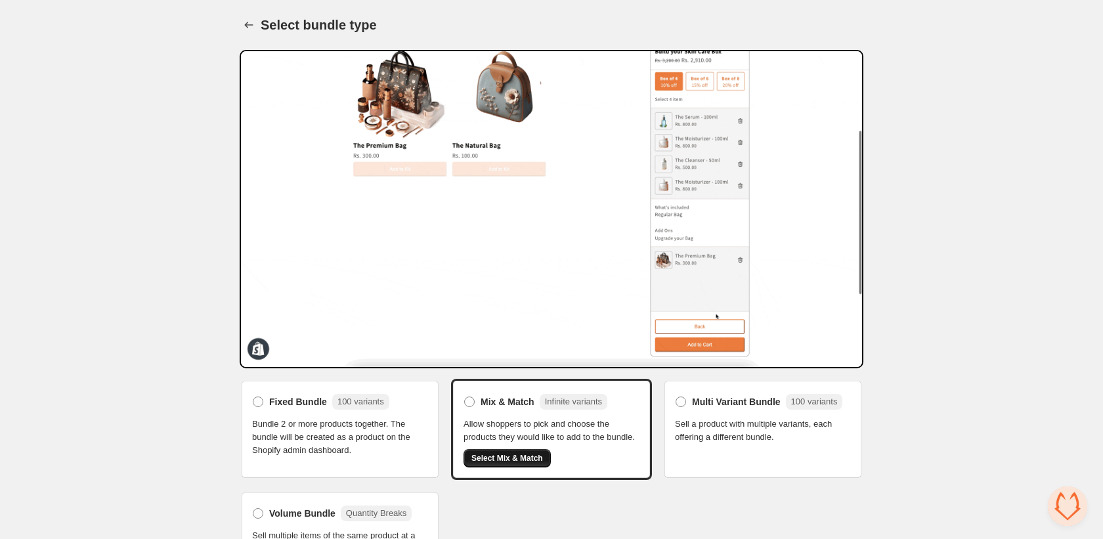
click at [510, 464] on span "Select Mix & Match" at bounding box center [507, 458] width 72 height 11
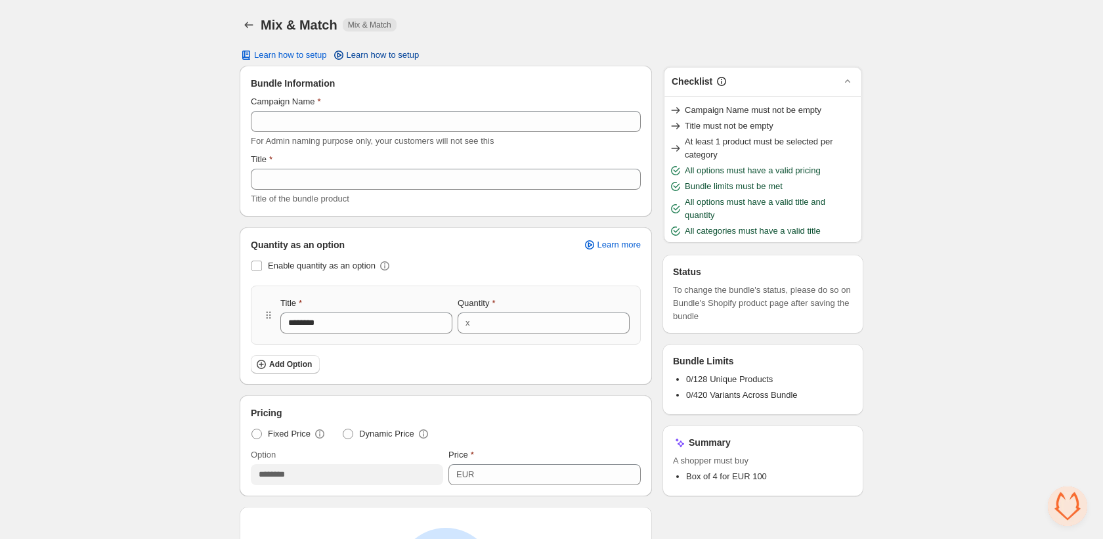
click at [358, 51] on span "Learn how to setup" at bounding box center [383, 55] width 73 height 11
click at [592, 248] on icon at bounding box center [589, 244] width 13 height 13
